Goal: Task Accomplishment & Management: Use online tool/utility

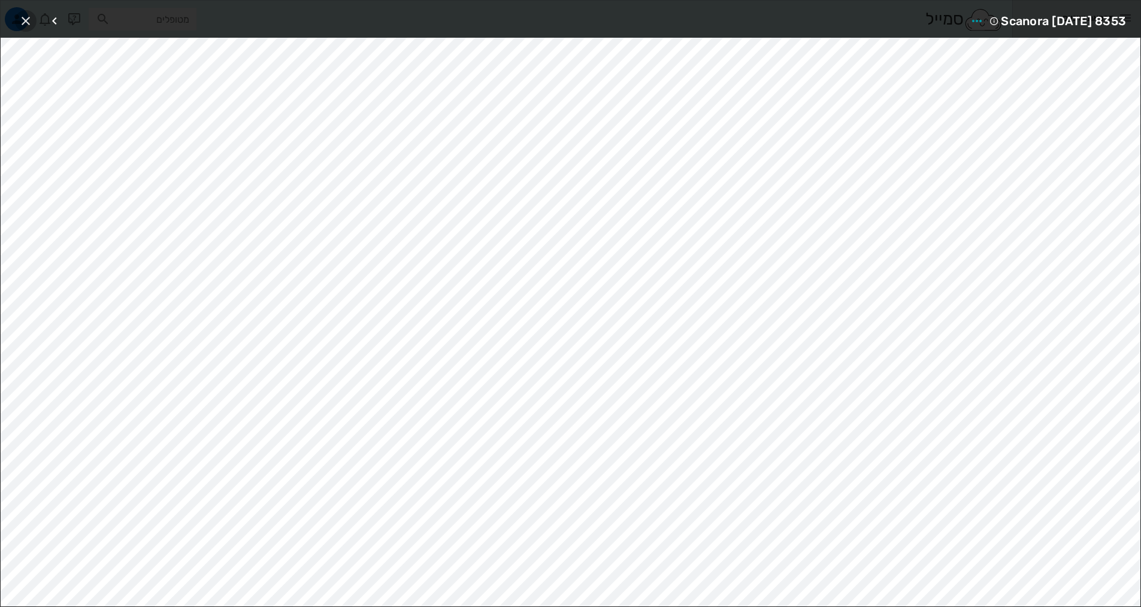
click at [20, 23] on icon "button" at bounding box center [26, 21] width 14 height 14
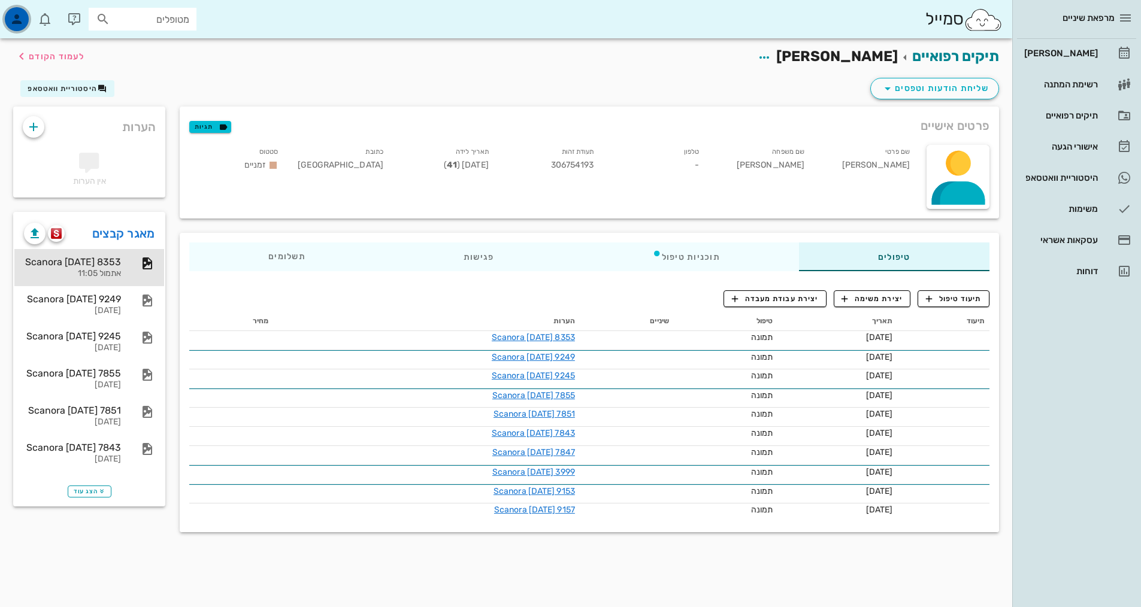
click at [16, 19] on icon "button" at bounding box center [17, 19] width 14 height 14
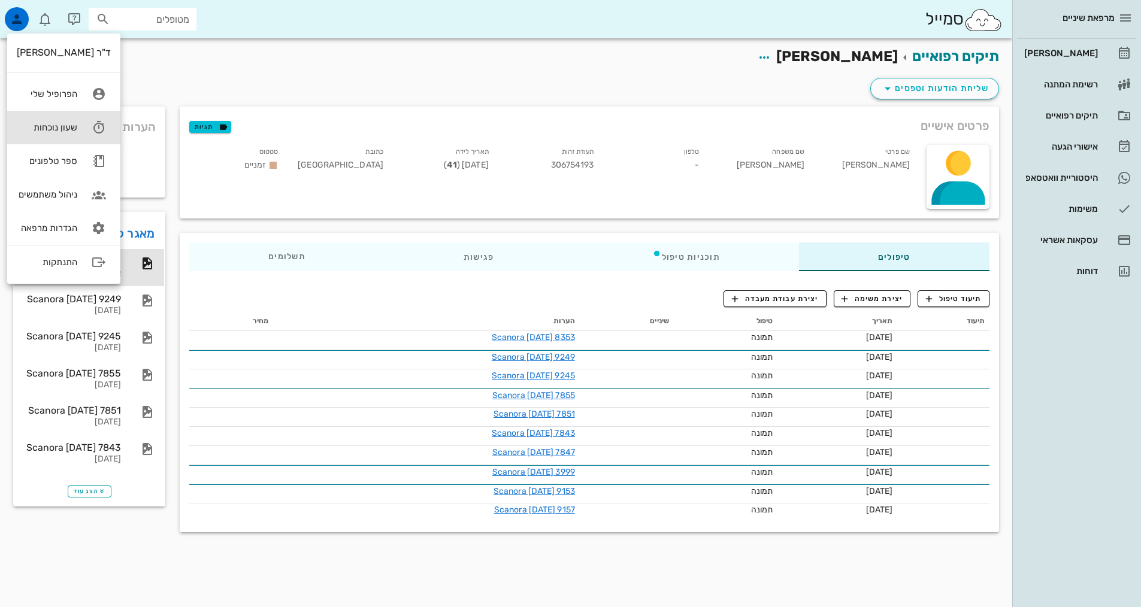
click at [59, 129] on div "שעון נוכחות" at bounding box center [47, 127] width 60 height 11
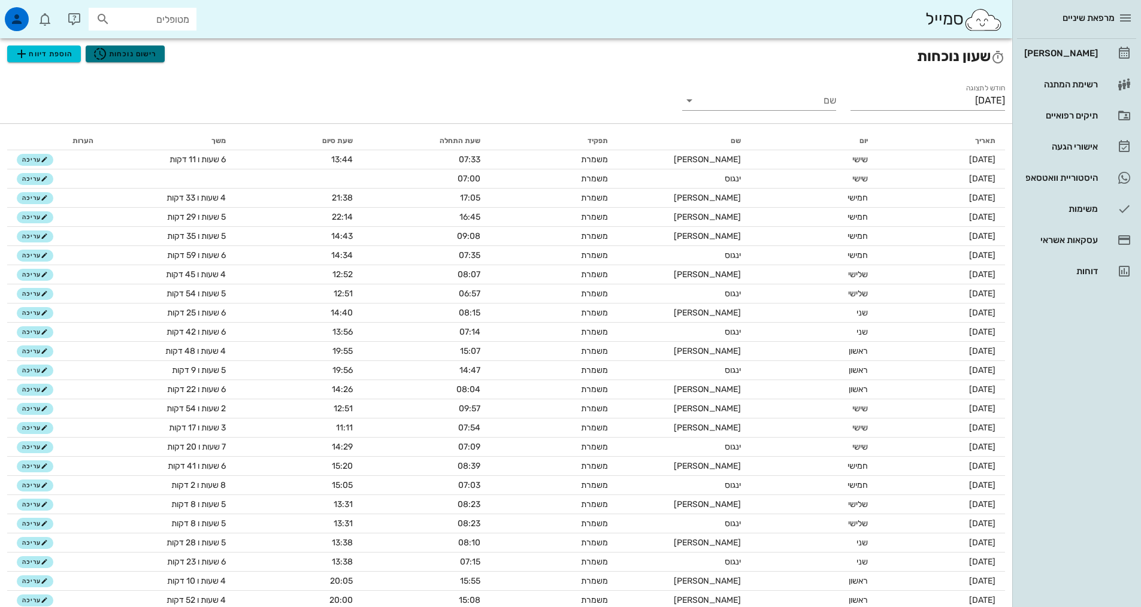
click at [103, 51] on icon "button" at bounding box center [100, 54] width 14 height 14
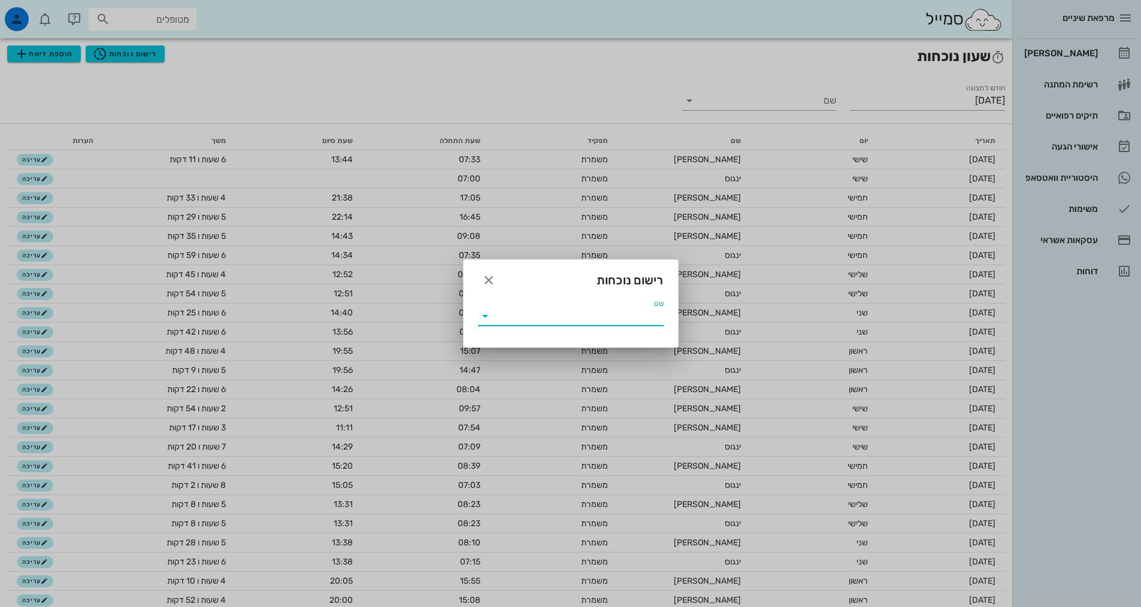
click at [595, 322] on input "שם" at bounding box center [579, 316] width 169 height 19
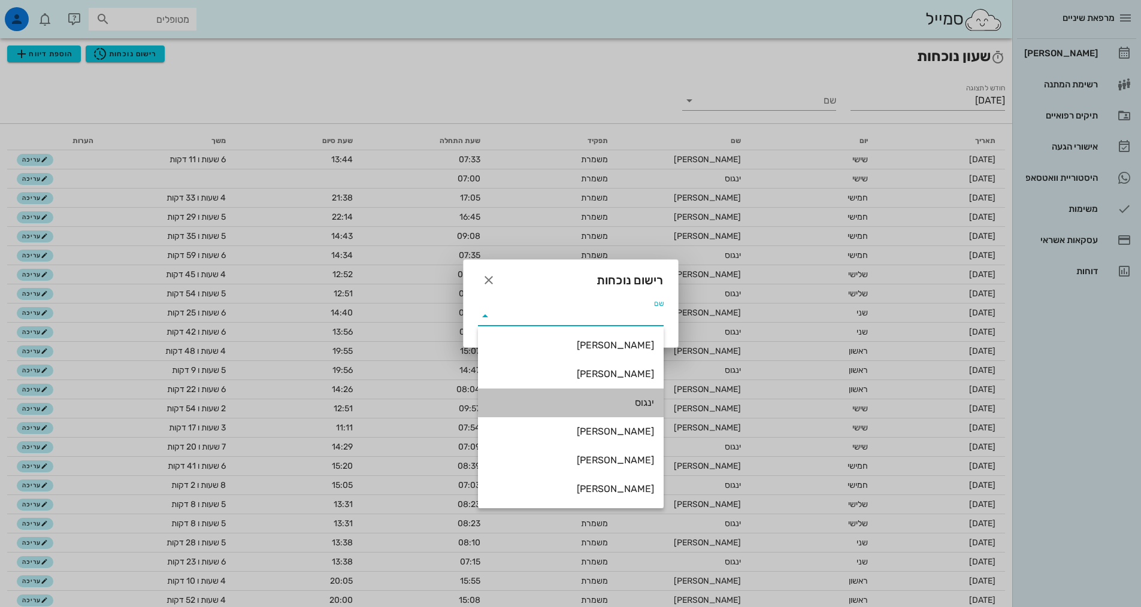
click at [628, 404] on div "ינגוס" at bounding box center [571, 402] width 167 height 11
type input "ינגוס"
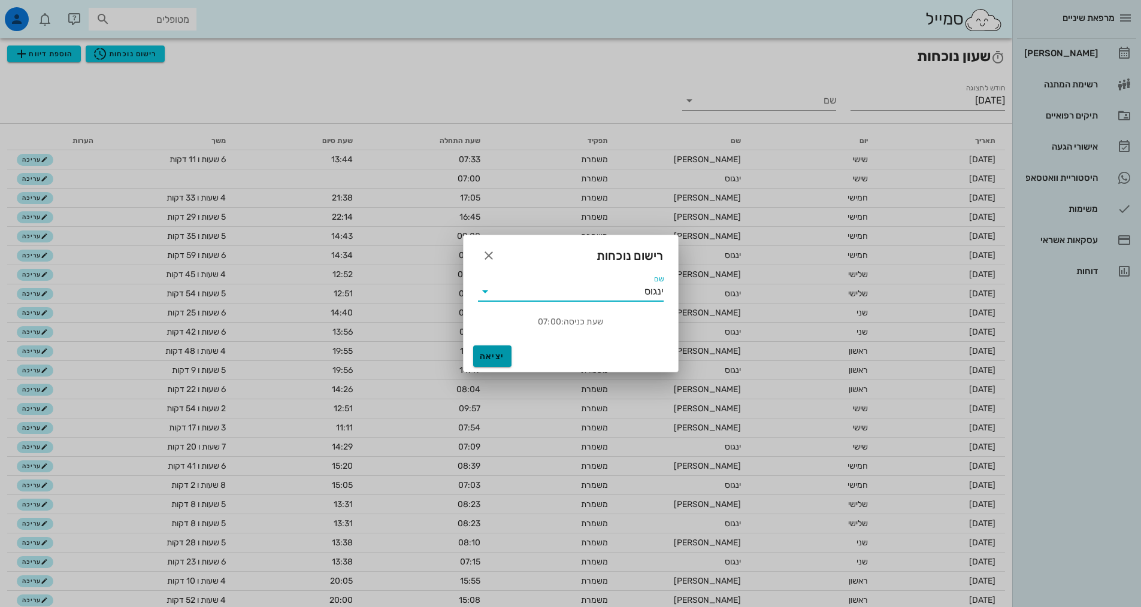
click at [485, 359] on span "יציאה" at bounding box center [492, 357] width 29 height 10
